Goal: Go to known website: Access a specific website the user already knows

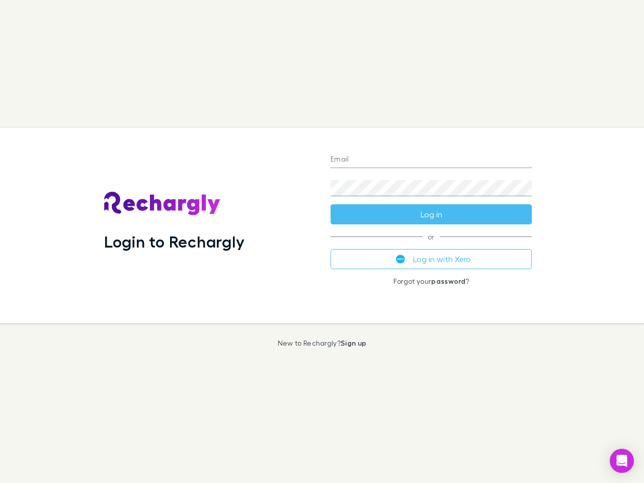
click at [322, 241] on div "Login to Rechargly" at bounding box center [209, 225] width 226 height 195
click at [431, 160] on input "Email" at bounding box center [430, 160] width 201 height 16
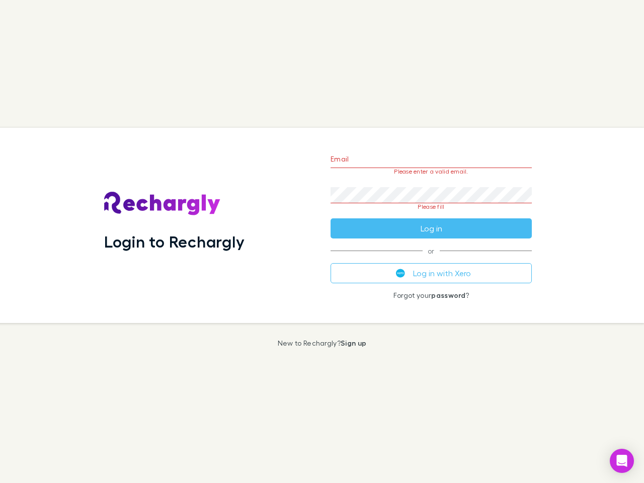
click at [431, 214] on form "Email Please enter a valid email. Password Please fill Log in" at bounding box center [430, 191] width 201 height 95
click at [431, 259] on div "Email Please enter a valid email. Password Please fill Log in or Log in with Xe…" at bounding box center [430, 225] width 217 height 195
click at [622, 461] on icon "Open Intercom Messenger" at bounding box center [622, 461] width 11 height 12
